Goal: Register for event/course

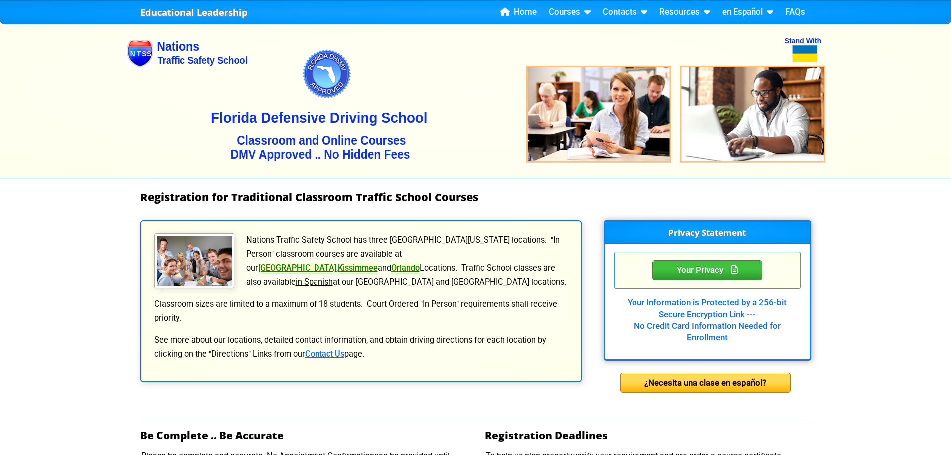
click at [314, 357] on p "See more about our locations, detailed contact information, and obtain driving …" at bounding box center [360, 347] width 415 height 28
click at [317, 354] on link "Contact Us" at bounding box center [324, 353] width 39 height 9
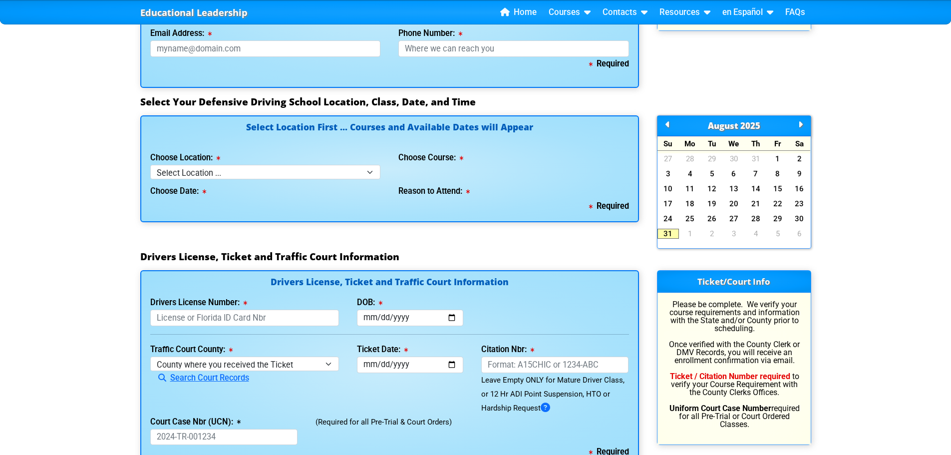
scroll to position [830, 0]
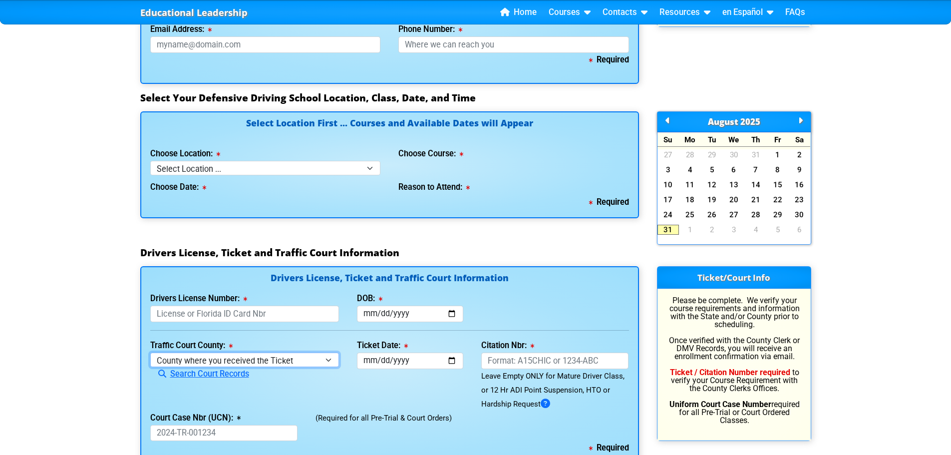
click at [330, 358] on select "County where you received the Ticket Out of State Out of State - Georgia Out of…" at bounding box center [244, 359] width 189 height 14
click at [86, 162] on div "Educational Leadership Home Courses Certified Defensive Driving Courses 4-Hour …" at bounding box center [475, 81] width 951 height 1823
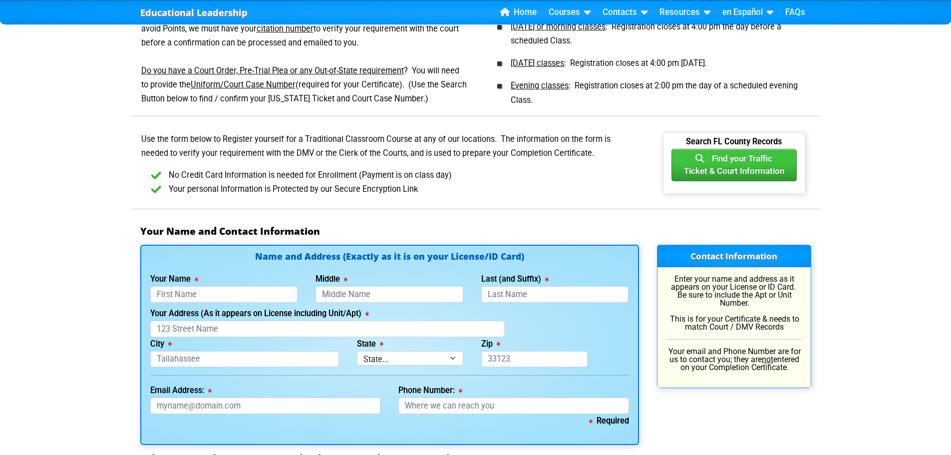
scroll to position [467, 0]
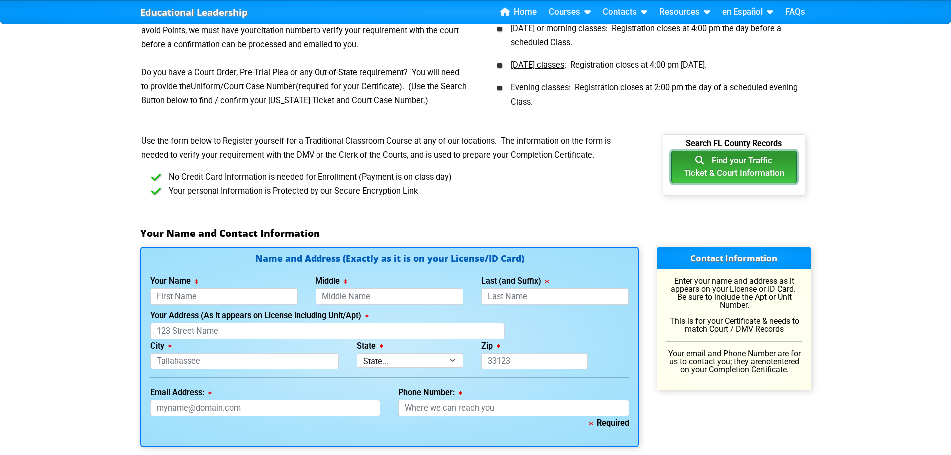
click at [763, 173] on button "Find your Traffic Ticket & Court Information" at bounding box center [733, 167] width 125 height 33
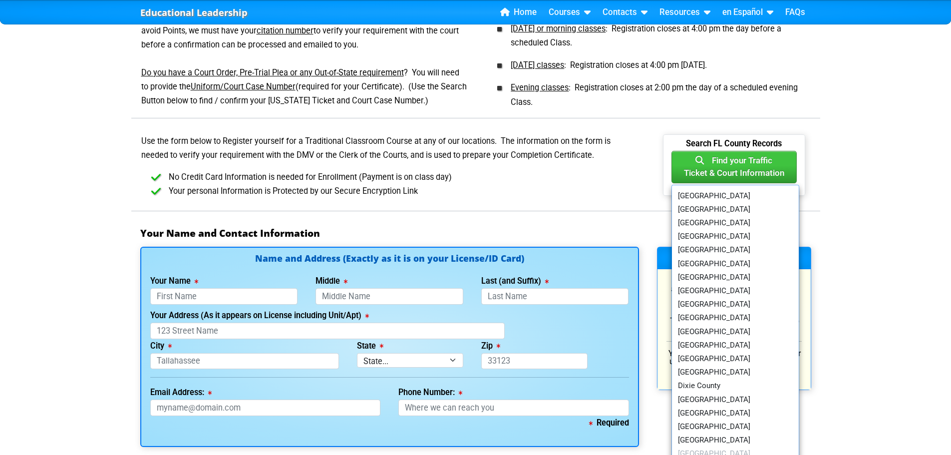
click at [889, 183] on div "Educational Leadership Home Courses Certified Defensive Driving Courses 4-Hour …" at bounding box center [475, 444] width 951 height 1823
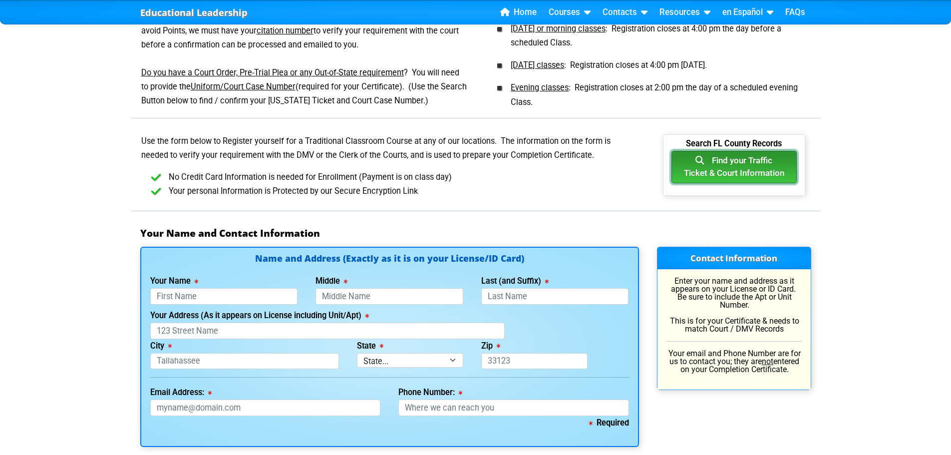
click at [770, 173] on button "Find your Traffic Ticket & Court Information" at bounding box center [733, 167] width 125 height 33
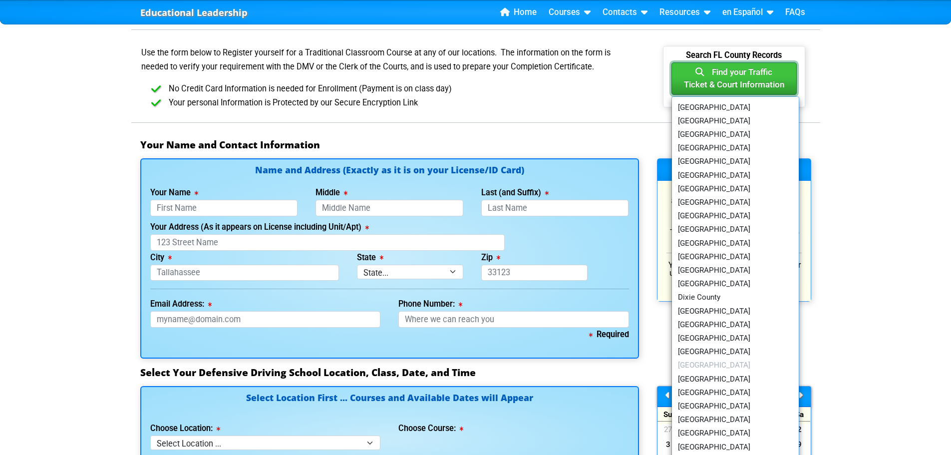
scroll to position [553, 0]
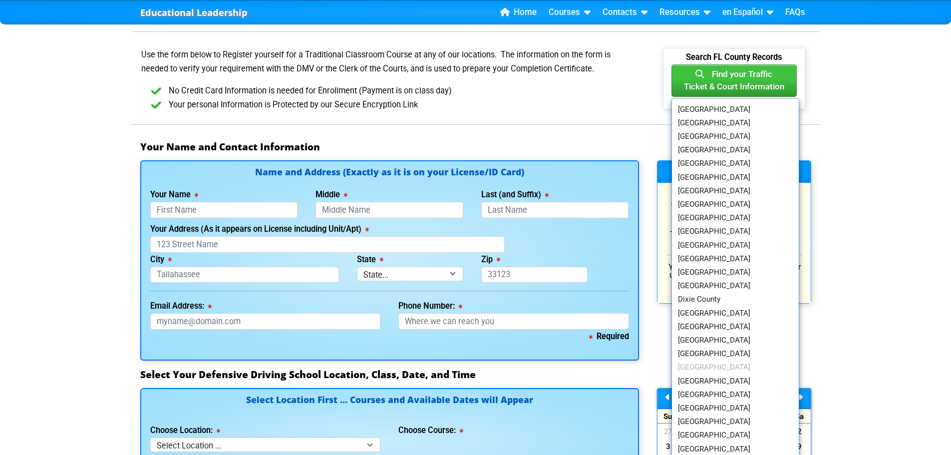
click at [912, 177] on div "Educational Leadership Home Courses Certified Defensive Driving Courses 4-Hour …" at bounding box center [475, 358] width 951 height 1823
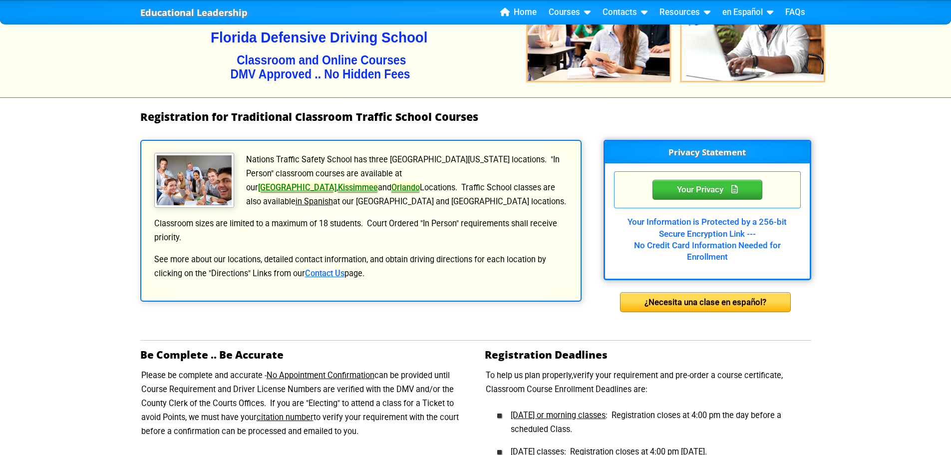
scroll to position [78, 0]
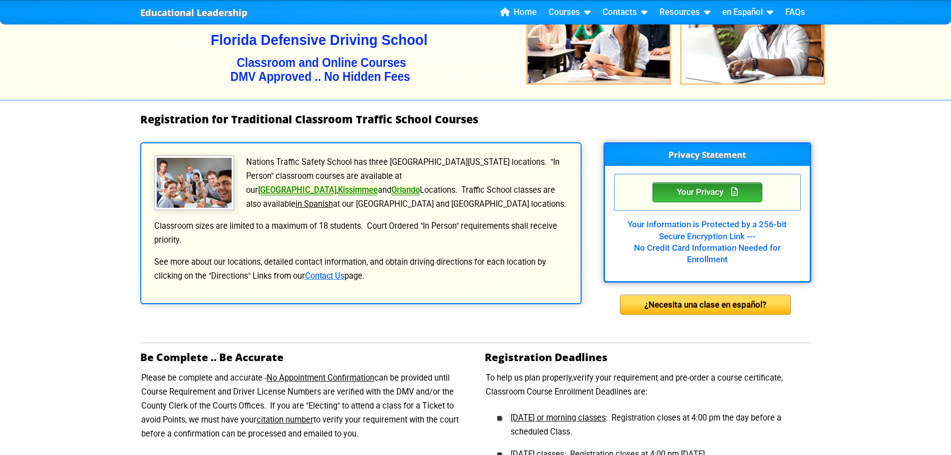
click at [706, 193] on div "Your Privacy" at bounding box center [708, 192] width 110 height 20
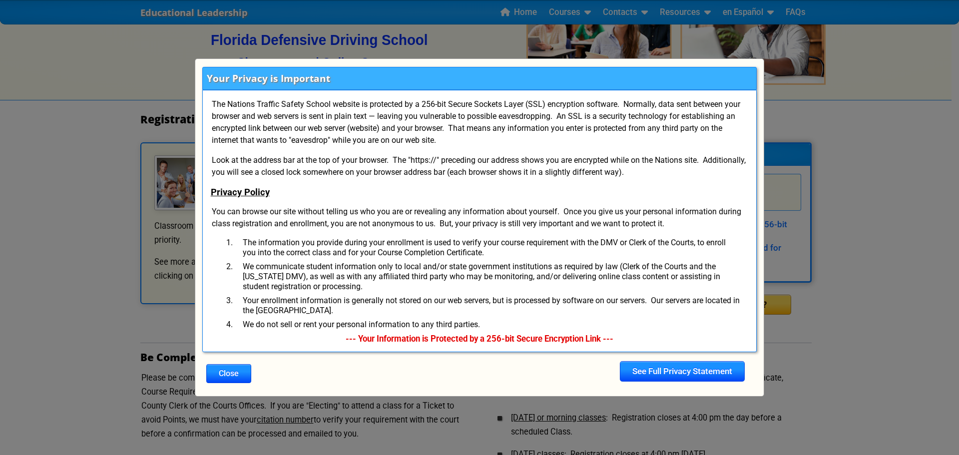
click at [799, 74] on div "Your Privacy is Important The Nations Traffic Safety School website is protecte…" at bounding box center [479, 227] width 959 height 455
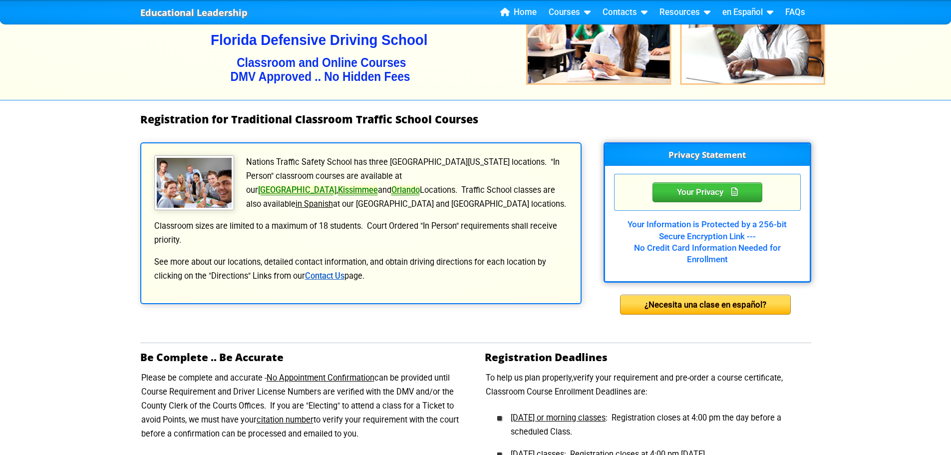
click at [328, 276] on link "Contact Us" at bounding box center [324, 275] width 39 height 9
